Goal: Task Accomplishment & Management: Complete application form

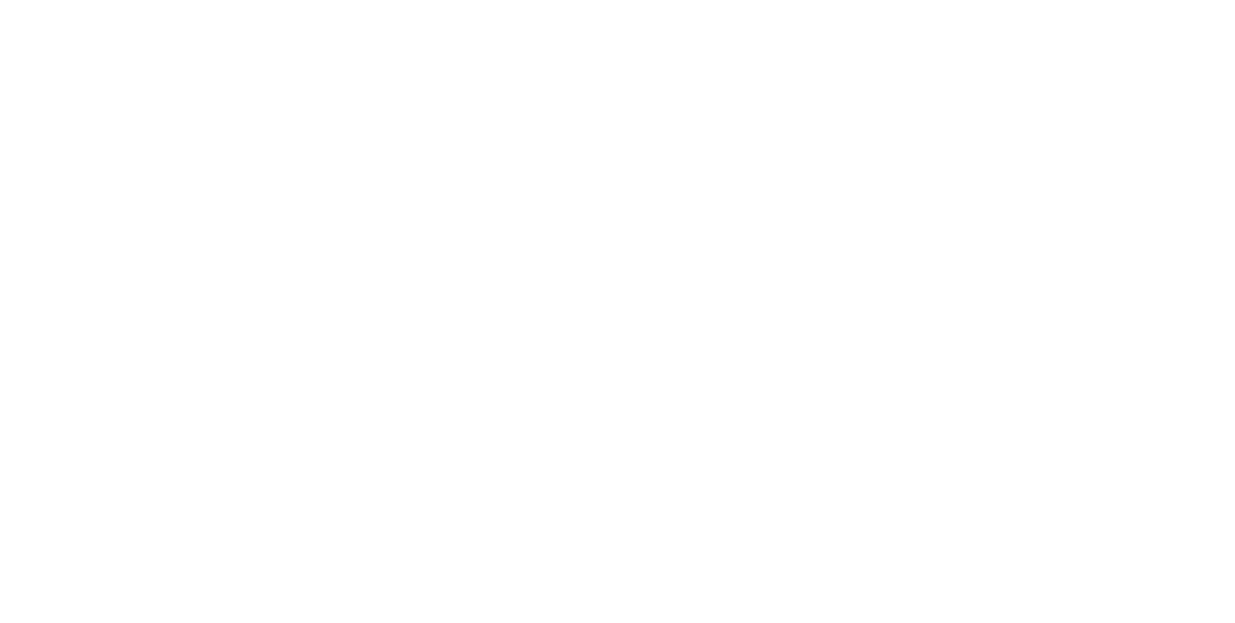
click at [0, 0] on html at bounding box center [0, 0] width 0 height 0
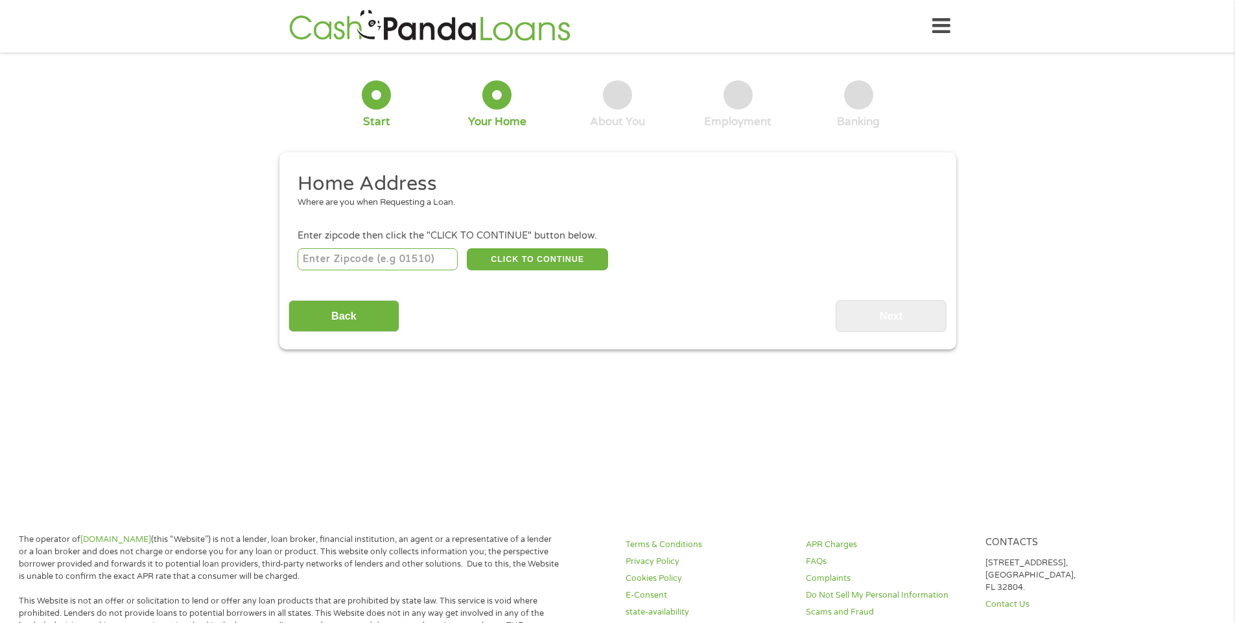
click at [378, 253] on input "number" at bounding box center [378, 259] width 160 height 22
type input "78613"
click at [539, 259] on button "CLICK TO CONTINUE" at bounding box center [537, 259] width 141 height 22
type input "78613"
type input "[GEOGRAPHIC_DATA]"
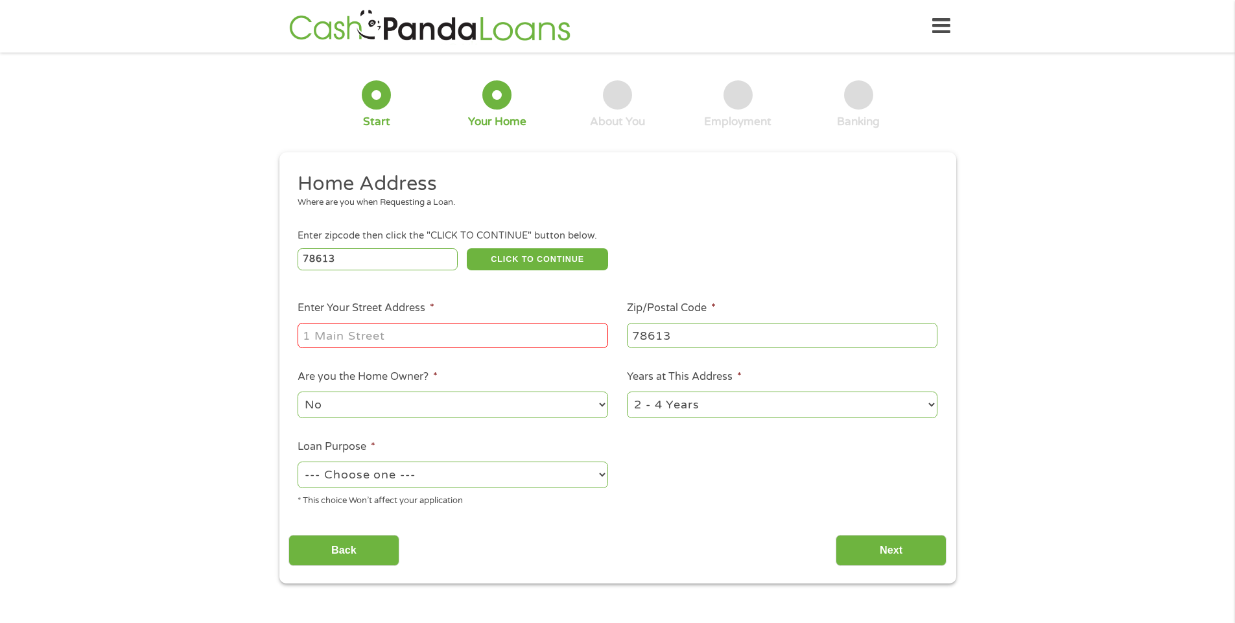
click at [419, 331] on input "Enter Your Street Address *" at bounding box center [453, 335] width 311 height 25
type input "[STREET_ADDRESS]"
click at [931, 403] on select "1 Year or less 1 - 2 Years 2 - 4 Years Over 4 Years" at bounding box center [782, 405] width 311 height 27
select select "12months"
click at [627, 392] on select "1 Year or less 1 - 2 Years 2 - 4 Years Over 4 Years" at bounding box center [782, 405] width 311 height 27
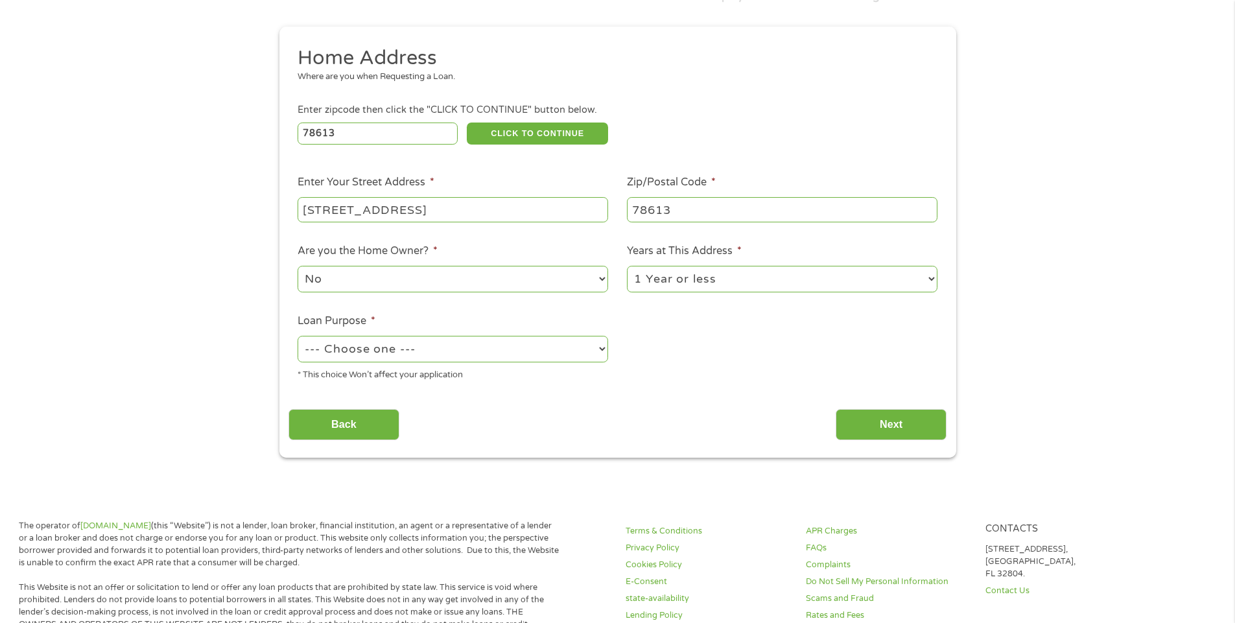
scroll to position [130, 0]
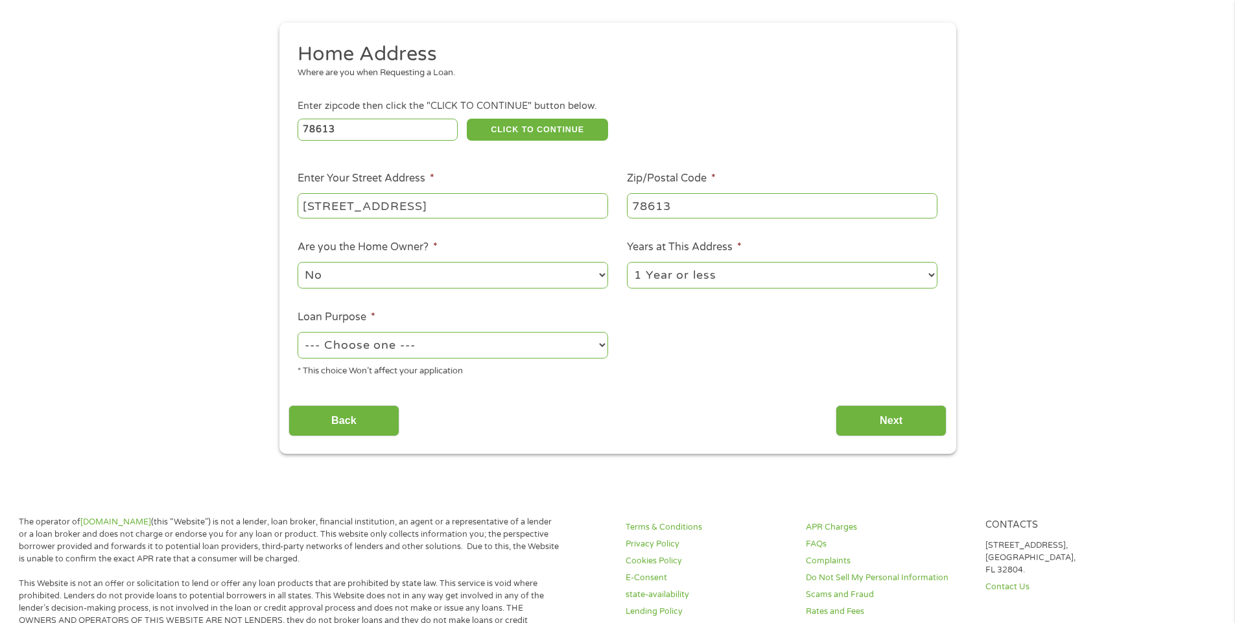
click at [602, 346] on select "--- Choose one --- Pay Bills Debt Consolidation Home Improvement Major Purchase…" at bounding box center [453, 345] width 311 height 27
select select "shorttermcash"
click at [298, 332] on select "--- Choose one --- Pay Bills Debt Consolidation Home Improvement Major Purchase…" at bounding box center [453, 345] width 311 height 27
click at [894, 417] on input "Next" at bounding box center [891, 421] width 111 height 32
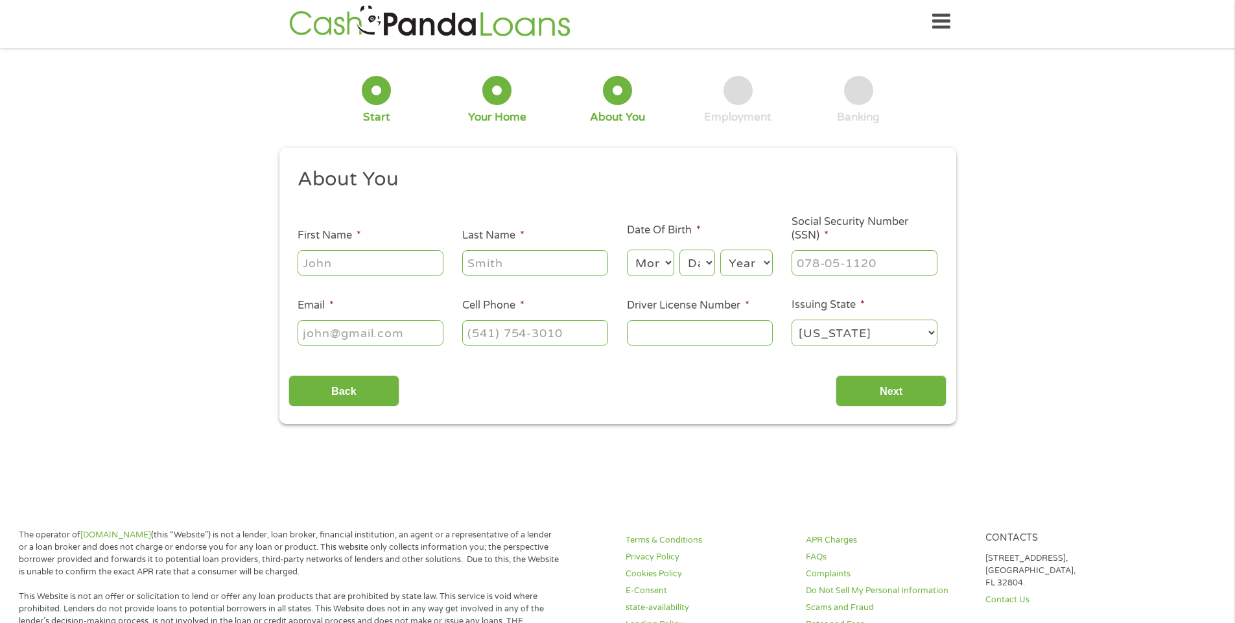
scroll to position [0, 0]
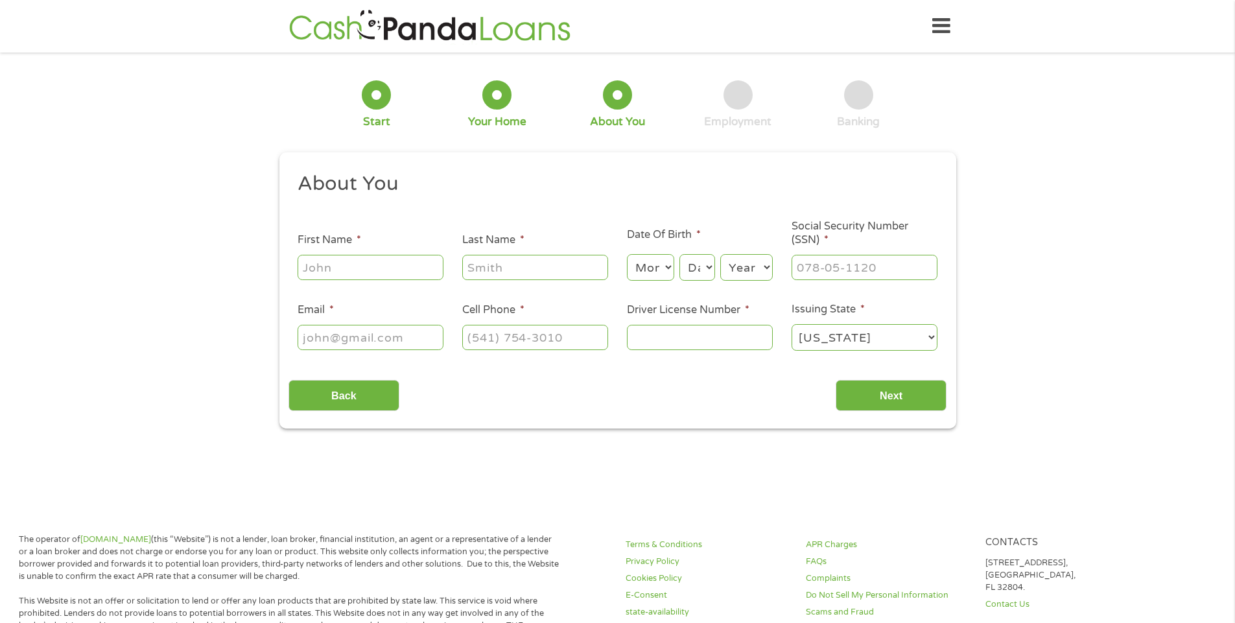
click at [327, 265] on input "First Name *" at bounding box center [371, 267] width 146 height 25
type input "[PERSON_NAME]"
type input "Fast"
type input "[EMAIL_ADDRESS][DOMAIN_NAME]"
type input "[PHONE_NUMBER]"
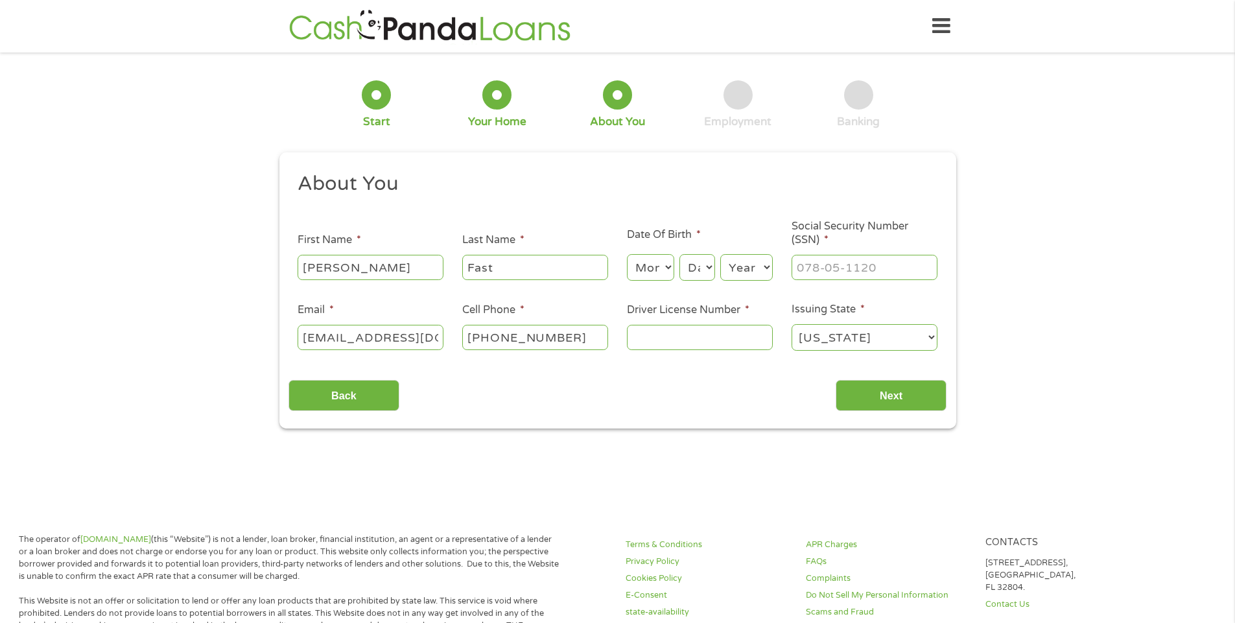
drag, startPoint x: 425, startPoint y: 340, endPoint x: 147, endPoint y: 363, distance: 279.1
click at [147, 363] on div "1 Start 2 Your Home 3 About You 4 Employment 5 Banking 6 This field is hidden w…" at bounding box center [617, 245] width 1235 height 367
type input "[EMAIL_ADDRESS][DOMAIN_NAME]"
type input "[PHONE_NUMBER]"
click at [667, 339] on input "Driver License Number *" at bounding box center [700, 337] width 146 height 25
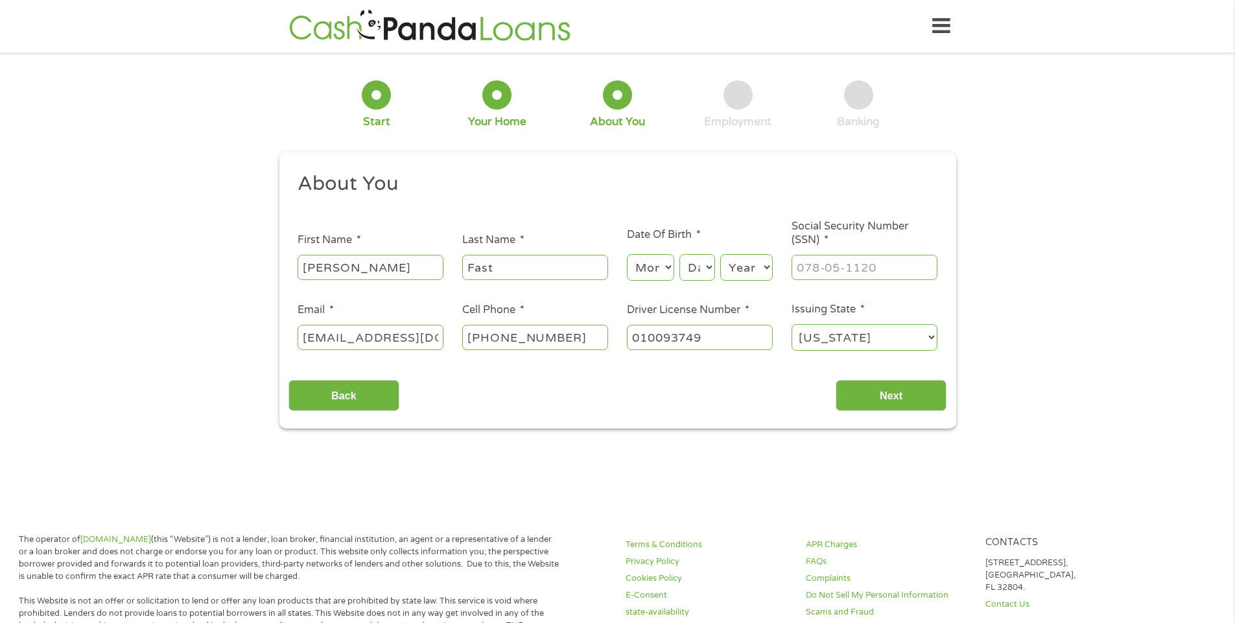
type input "010093749"
click at [933, 337] on select "[US_STATE] [US_STATE] [US_STATE] [US_STATE] [US_STATE] [US_STATE] [US_STATE] [U…" at bounding box center [865, 337] width 146 height 27
select select "[US_STATE]"
click at [792, 324] on select "[US_STATE] [US_STATE] [US_STATE] [US_STATE] [US_STATE] [US_STATE] [US_STATE] [U…" at bounding box center [865, 337] width 146 height 27
drag, startPoint x: 811, startPoint y: 262, endPoint x: 822, endPoint y: 264, distance: 11.2
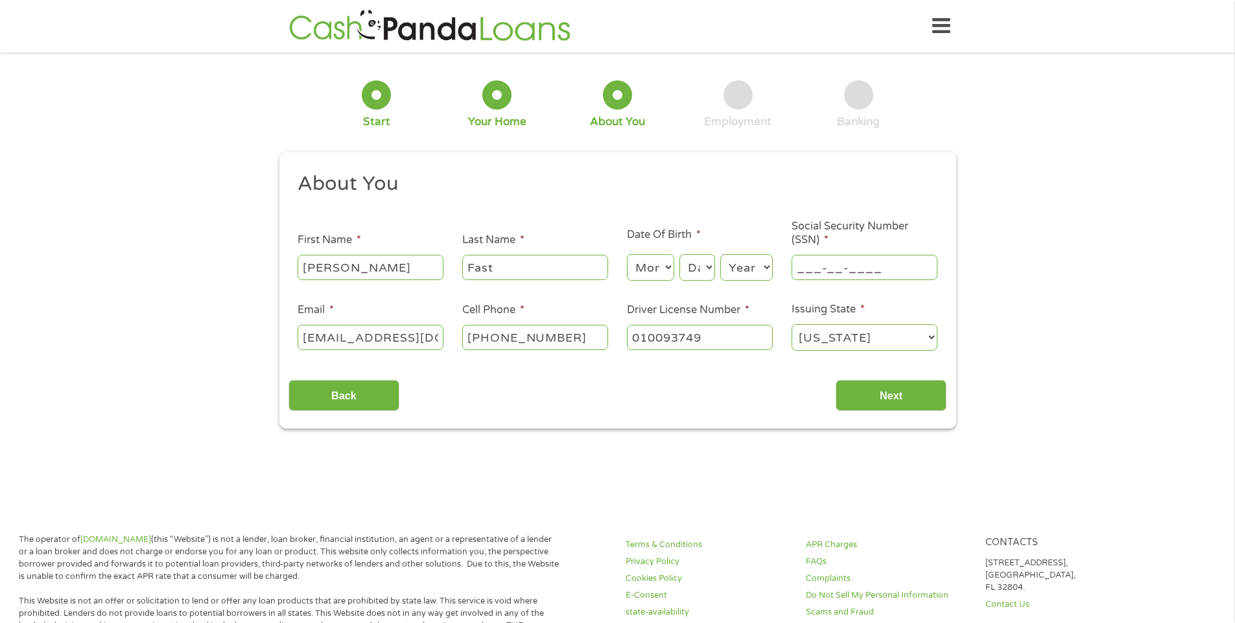
click at [811, 263] on input "___-__-____" at bounding box center [865, 267] width 146 height 25
click at [796, 265] on input "___-__-____" at bounding box center [865, 267] width 146 height 25
type input "435-96-1184"
click at [886, 399] on input "Next" at bounding box center [891, 396] width 111 height 32
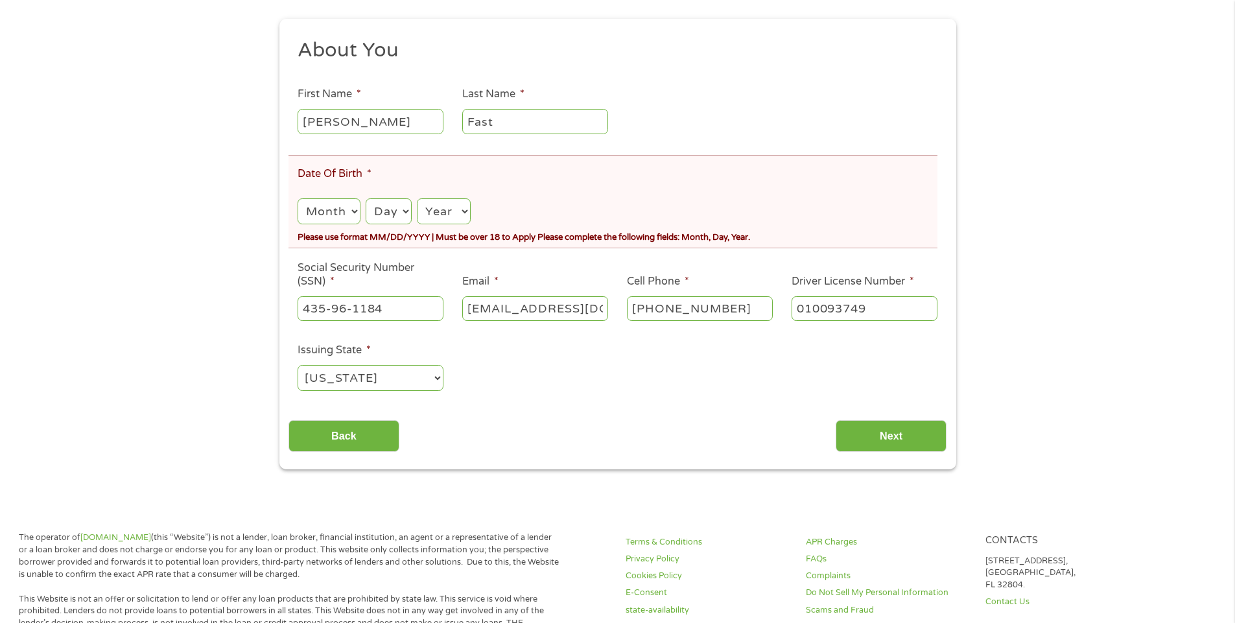
scroll to position [195, 0]
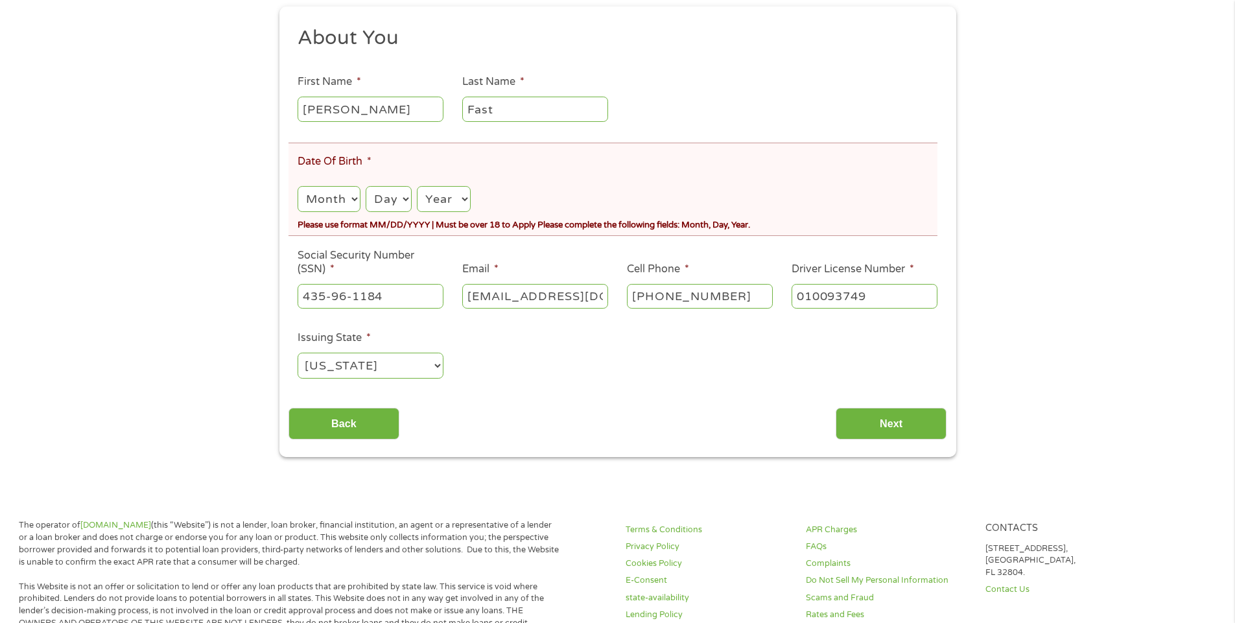
click at [351, 198] on select "Month 1 2 3 4 5 6 7 8 9 10 11 12" at bounding box center [329, 199] width 62 height 27
select select "3"
click at [298, 186] on select "Month 1 2 3 4 5 6 7 8 9 10 11 12" at bounding box center [329, 199] width 62 height 27
click at [405, 200] on select "Day 1 2 3 4 5 6 7 8 9 10 11 12 13 14 15 16 17 18 19 20 21 22 23 24 25 26 27 28 …" at bounding box center [389, 199] width 46 height 27
select select "13"
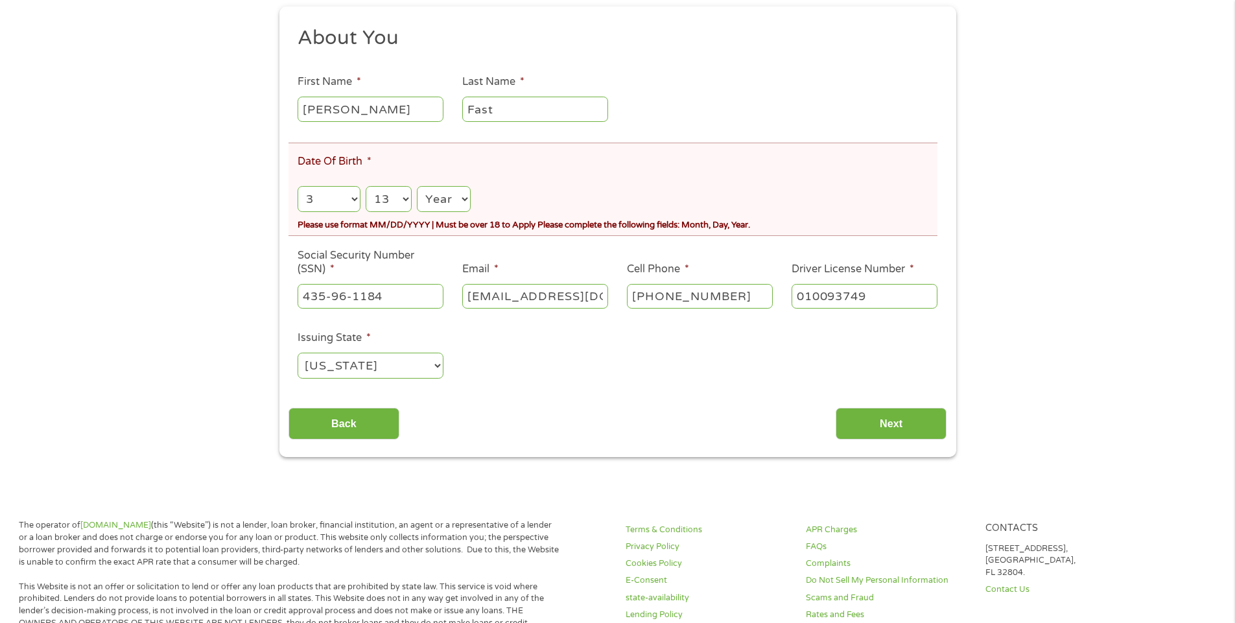
click at [366, 186] on select "Day 1 2 3 4 5 6 7 8 9 10 11 12 13 14 15 16 17 18 19 20 21 22 23 24 25 26 27 28 …" at bounding box center [389, 199] width 46 height 27
click at [465, 199] on select "Year [DATE] 2006 2005 2004 2003 2002 2001 2000 1999 1998 1997 1996 1995 1994 19…" at bounding box center [443, 199] width 53 height 27
select select "1954"
click at [417, 186] on select "Year [DATE] 2006 2005 2004 2003 2002 2001 2000 1999 1998 1997 1996 1995 1994 19…" at bounding box center [443, 199] width 53 height 27
click at [905, 420] on input "Next" at bounding box center [891, 424] width 111 height 32
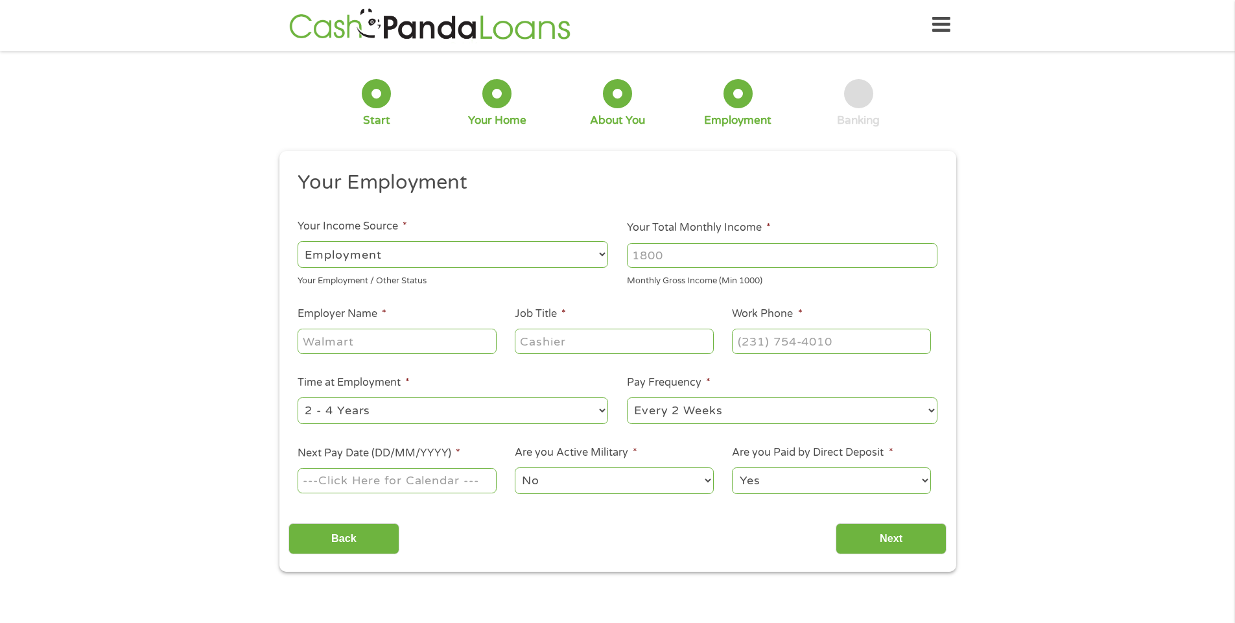
scroll to position [0, 0]
click at [600, 254] on select "--- Choose one --- Employment [DEMOGRAPHIC_DATA] Benefits" at bounding box center [453, 256] width 311 height 27
click at [298, 243] on select "--- Choose one --- Employment [DEMOGRAPHIC_DATA] Benefits" at bounding box center [453, 256] width 311 height 27
click at [694, 249] on input "Your Total Monthly Income *" at bounding box center [782, 256] width 311 height 25
type input "2751"
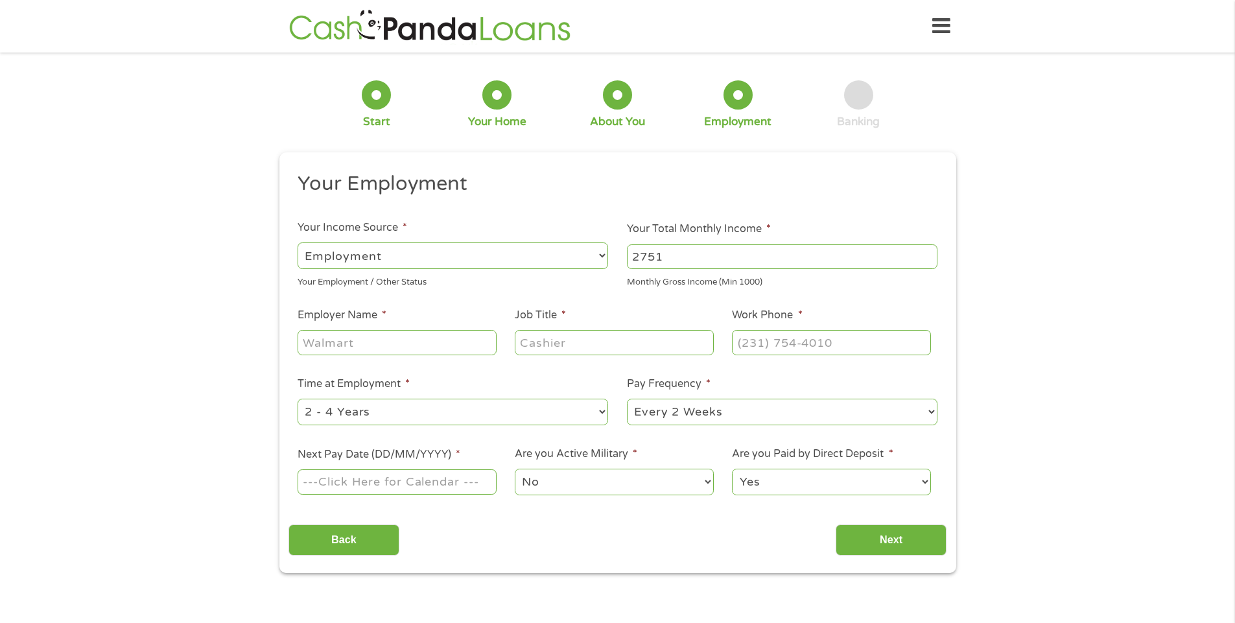
click at [384, 340] on input "Employer Name *" at bounding box center [397, 342] width 198 height 25
type input "SSA"
click at [567, 341] on input "Job Title *" at bounding box center [614, 342] width 198 height 25
type input "Retired"
drag, startPoint x: 842, startPoint y: 344, endPoint x: 696, endPoint y: 379, distance: 149.9
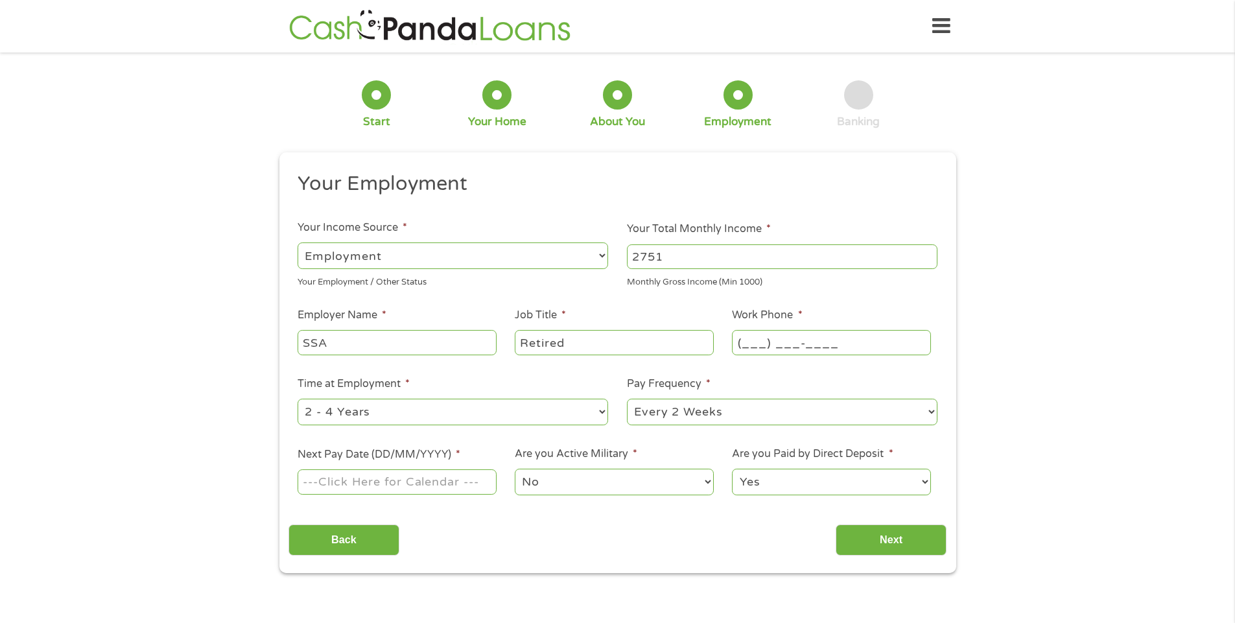
click at [696, 379] on ul "Your Employment Your Income Source * --- Choose one --- Employment [DEMOGRAPHIC…" at bounding box center [618, 339] width 658 height 336
type input "(8__) ___-____"
type input "(___) ___-____"
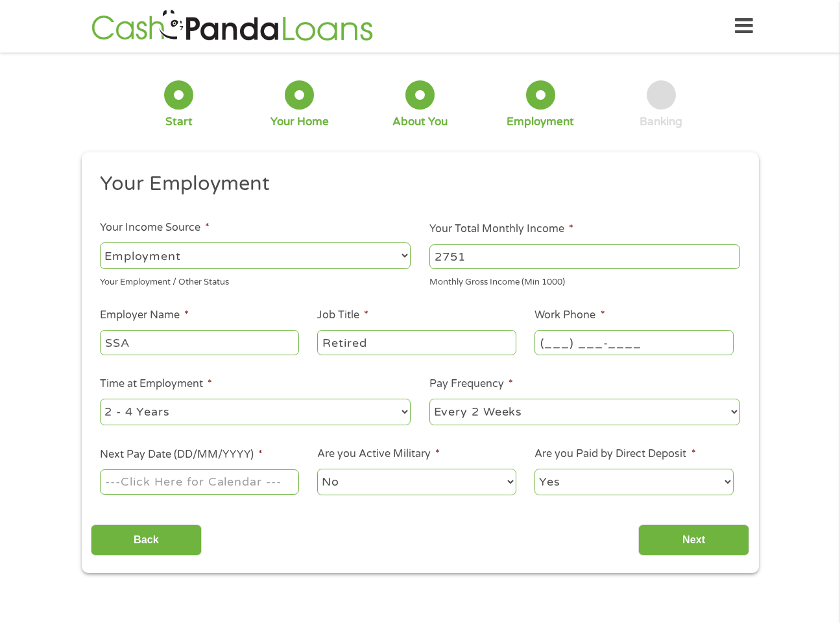
click at [549, 339] on input "(___) ___-____" at bounding box center [633, 342] width 198 height 25
type input "[PHONE_NUMBER]"
click at [432, 430] on ul "Your Employment Your Income Source * --- Choose one --- Employment [DEMOGRAPHIC…" at bounding box center [420, 339] width 658 height 336
click at [405, 408] on select "--- Choose one --- 1 Year or less 1 - 2 Years 2 - 4 Years Over 4 Years" at bounding box center [255, 412] width 311 height 27
select select "60months"
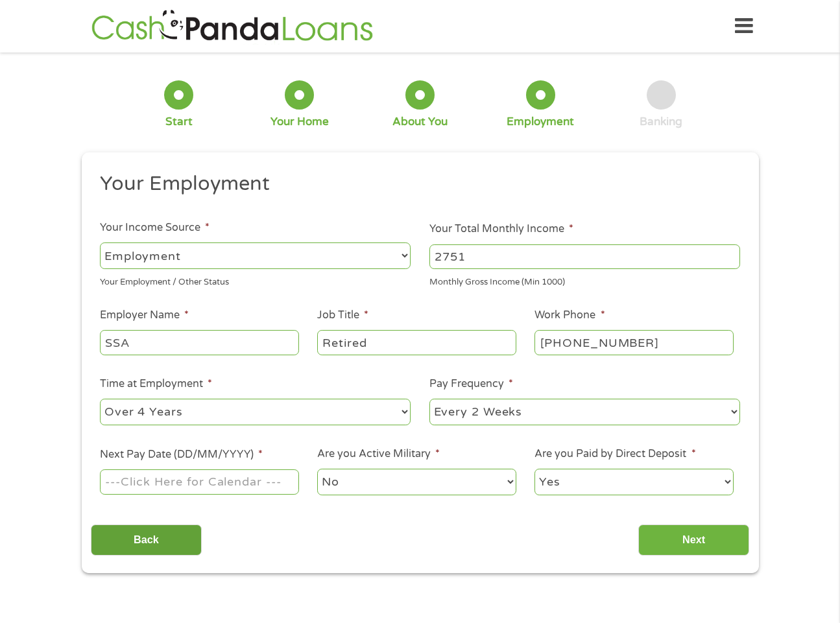
click at [100, 399] on select "--- Choose one --- 1 Year or less 1 - 2 Years 2 - 4 Years Over 4 Years" at bounding box center [255, 412] width 311 height 27
click at [734, 411] on select "--- Choose one --- Every 2 Weeks Every Week Monthly Semi-Monthly" at bounding box center [584, 412] width 311 height 27
select select "monthly"
click at [429, 399] on select "--- Choose one --- Every 2 Weeks Every Week Monthly Semi-Monthly" at bounding box center [584, 412] width 311 height 27
click at [687, 538] on input "Next" at bounding box center [693, 541] width 111 height 32
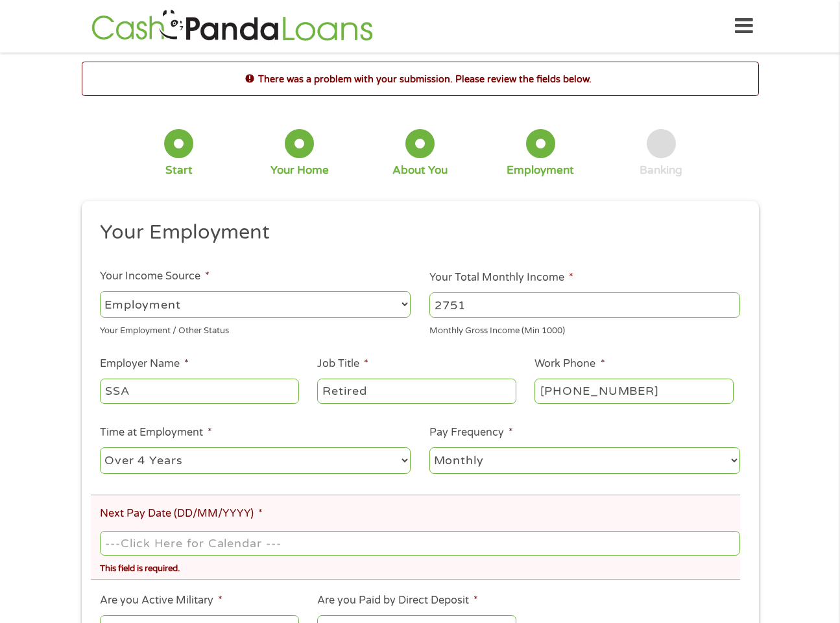
scroll to position [5, 5]
click at [189, 477] on ul "Your Employment Your Income Source * --- Choose one --- Employment [DEMOGRAPHIC…" at bounding box center [420, 437] width 658 height 434
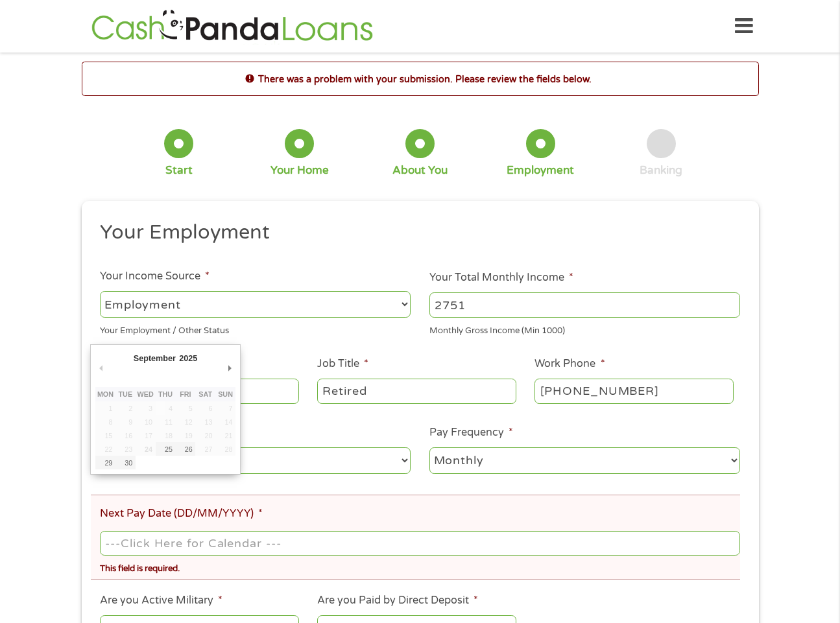
click at [123, 534] on input "Next Pay Date (DD/MM/YYYY) *" at bounding box center [419, 543] width 639 height 25
type input "[DATE]"
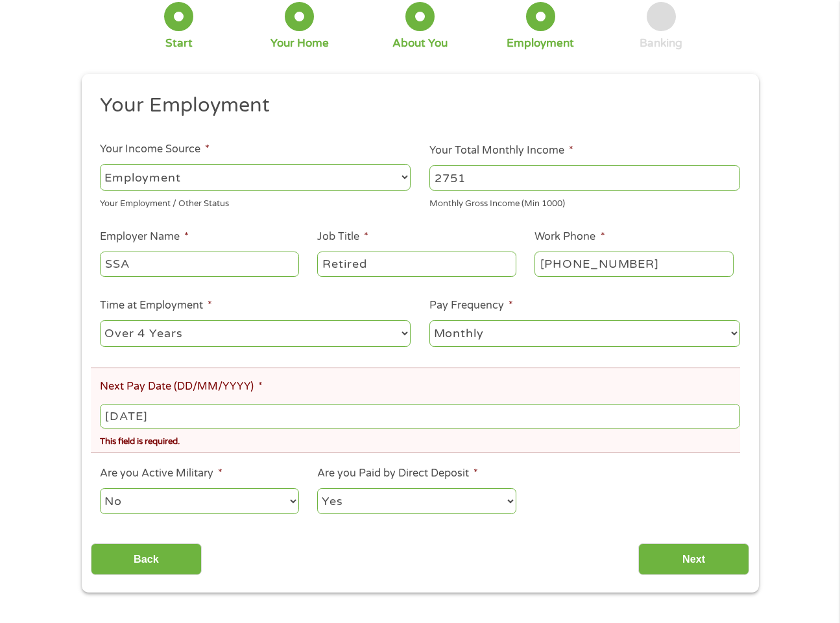
scroll to position [130, 0]
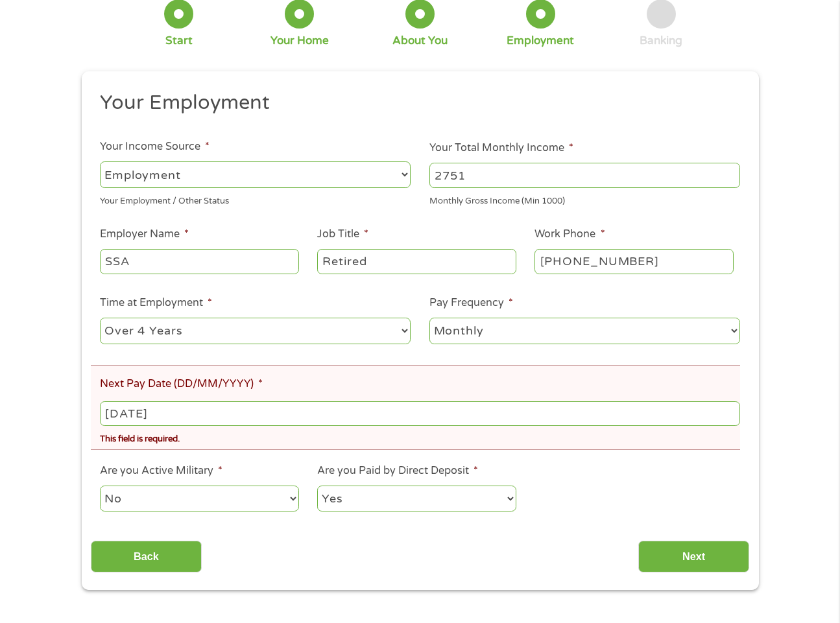
click at [706, 580] on div "This field is hidden when viewing the form gclid EAIaIQobChMI0uPQqLryjwMVJlN_AB…" at bounding box center [420, 330] width 677 height 519
click at [691, 556] on input "Next" at bounding box center [693, 557] width 111 height 32
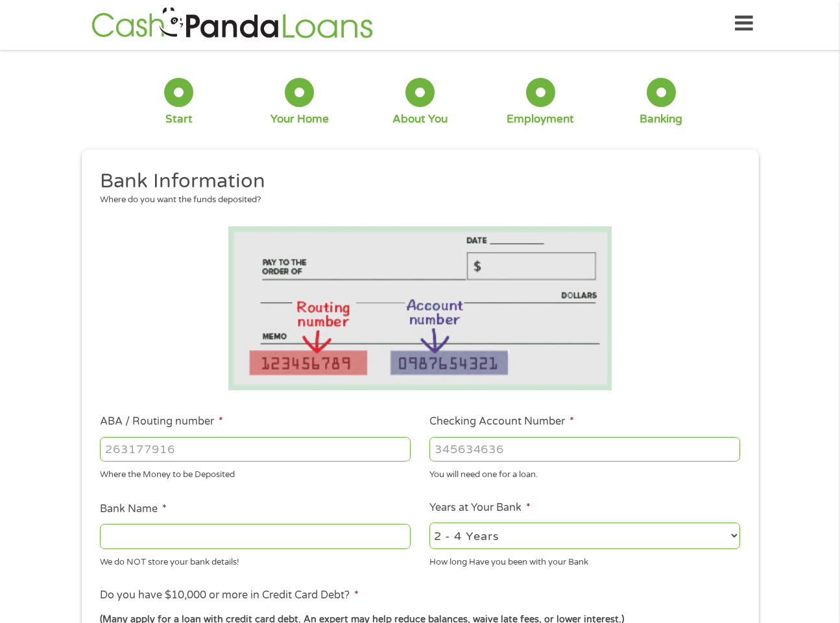
scroll to position [0, 0]
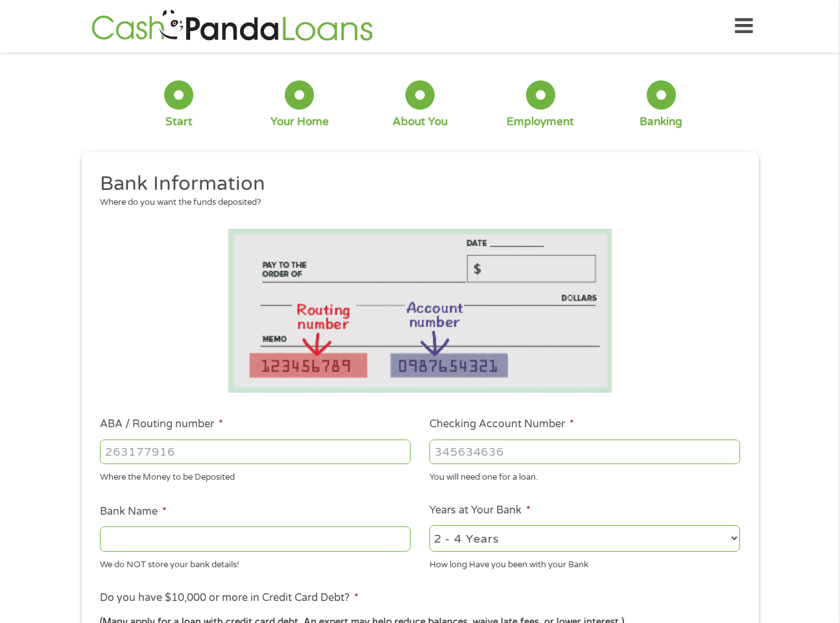
click at [194, 452] on input "ABA / Routing number *" at bounding box center [255, 452] width 311 height 25
type input "031176110"
type input "CAPITAL ONE NA"
type input "031176110"
click at [446, 449] on input "Checking Account Number *" at bounding box center [584, 452] width 311 height 25
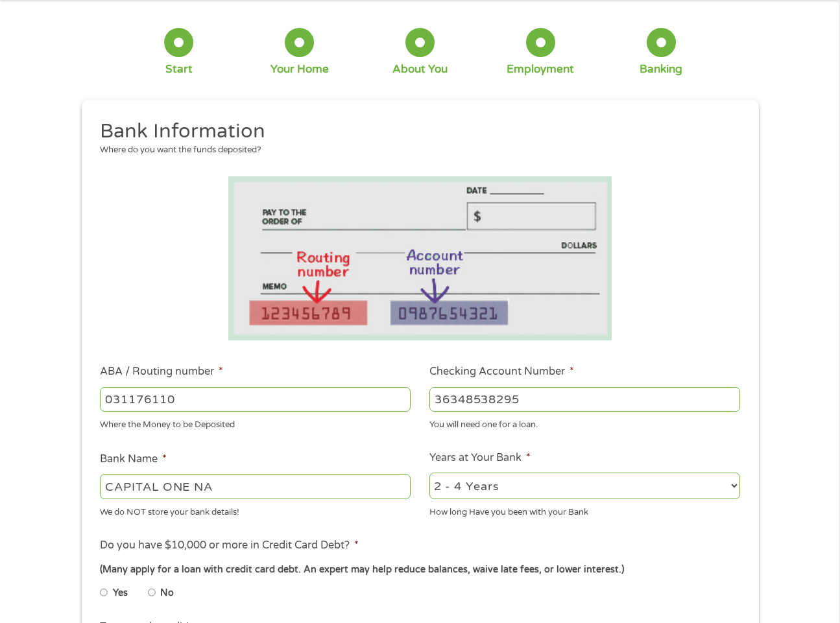
scroll to position [259, 0]
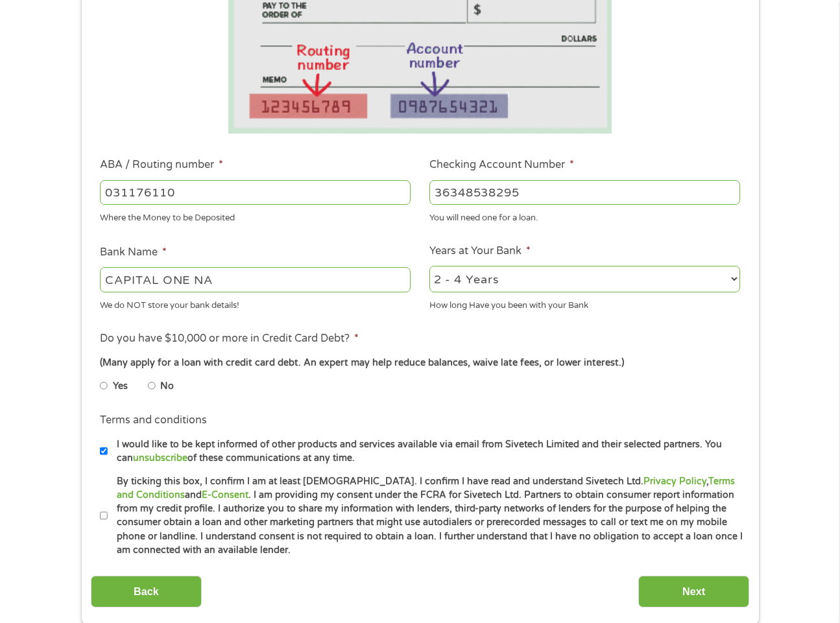
type input "36348538295"
click at [733, 276] on select "2 - 4 Years 6 - 12 Months 1 - 2 Years Over 4 Years" at bounding box center [584, 279] width 311 height 27
select select "60months"
click at [429, 266] on select "2 - 4 Years 6 - 12 Months 1 - 2 Years Over 4 Years" at bounding box center [584, 279] width 311 height 27
click at [151, 385] on input "No" at bounding box center [152, 385] width 8 height 21
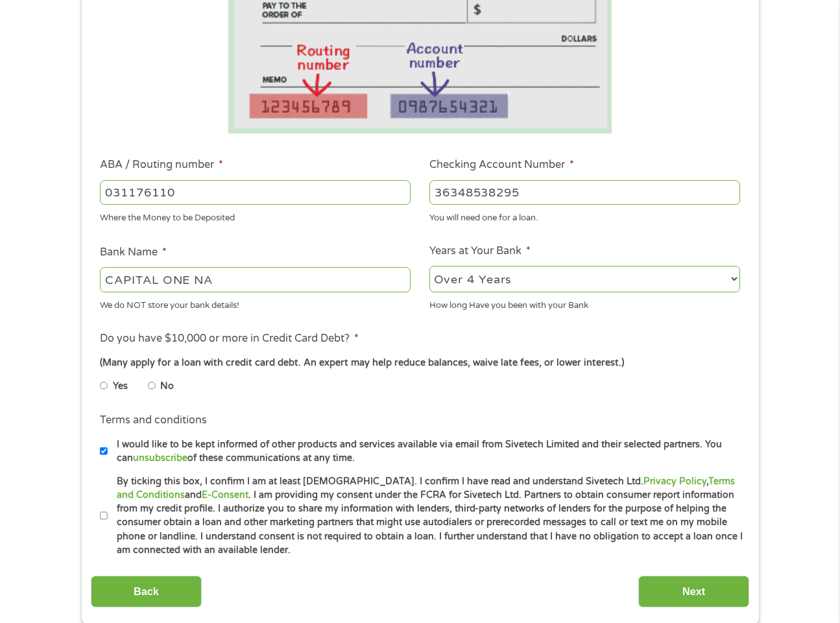
radio input "true"
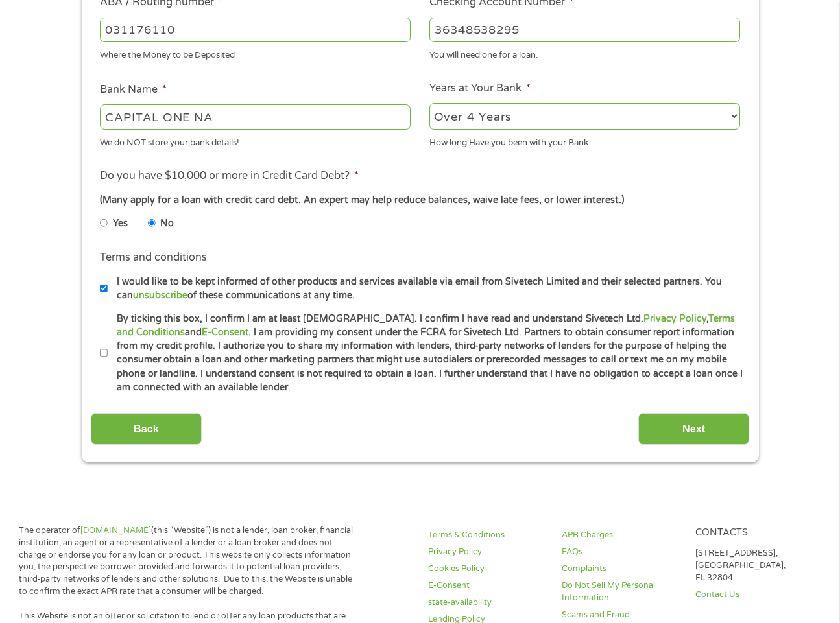
scroll to position [454, 0]
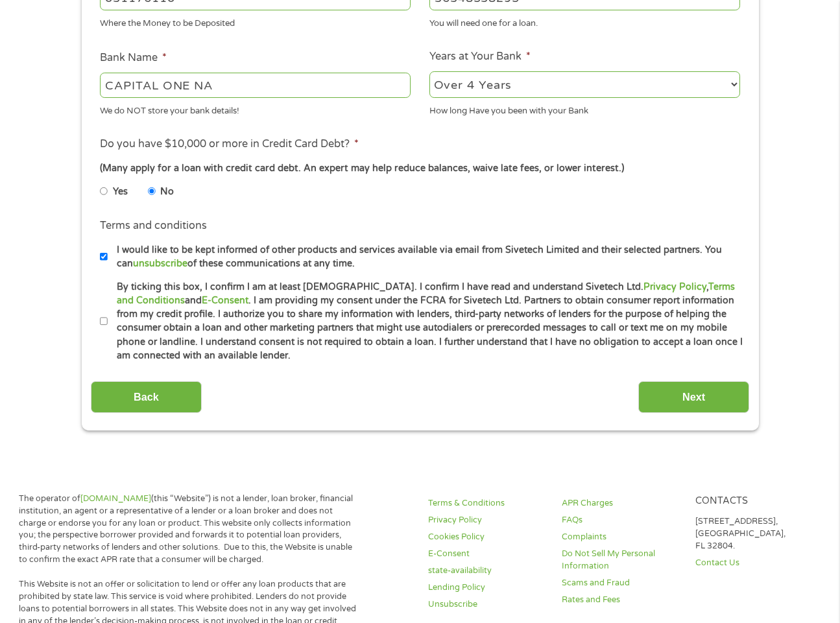
click at [102, 318] on input "By ticking this box, I confirm I am at least [DEMOGRAPHIC_DATA]. I confirm I ha…" at bounding box center [104, 321] width 8 height 21
checkbox input "true"
click at [685, 392] on input "Next" at bounding box center [693, 397] width 111 height 32
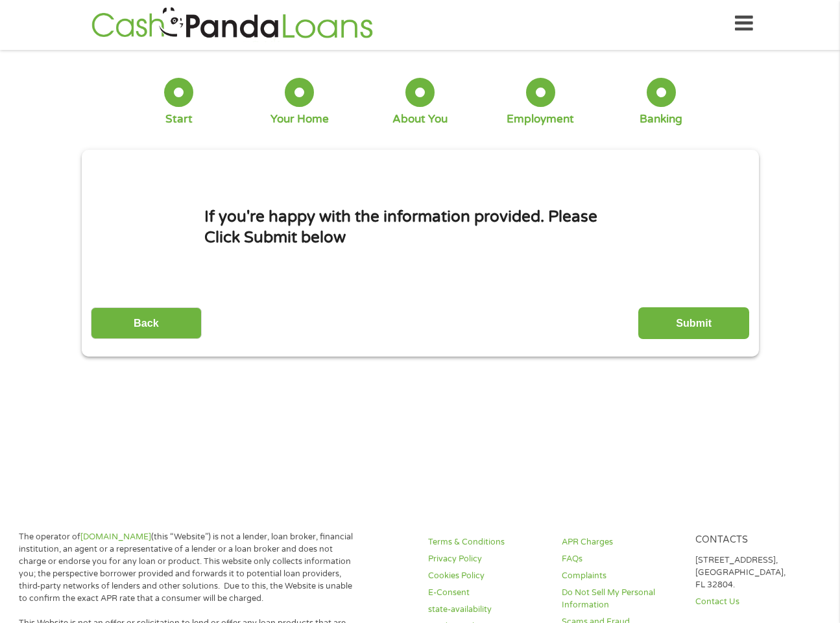
scroll to position [0, 0]
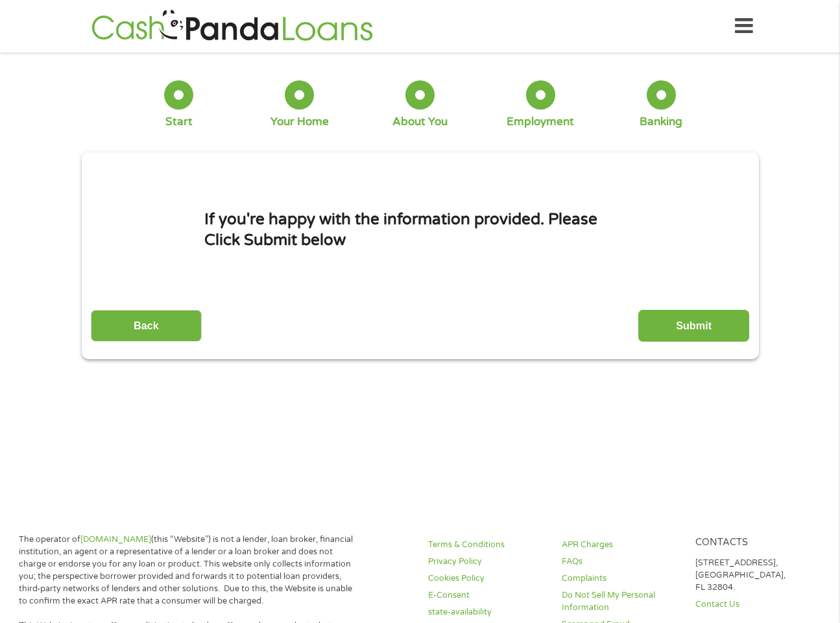
click at [675, 320] on input "Submit" at bounding box center [693, 326] width 111 height 32
